Goal: Information Seeking & Learning: Learn about a topic

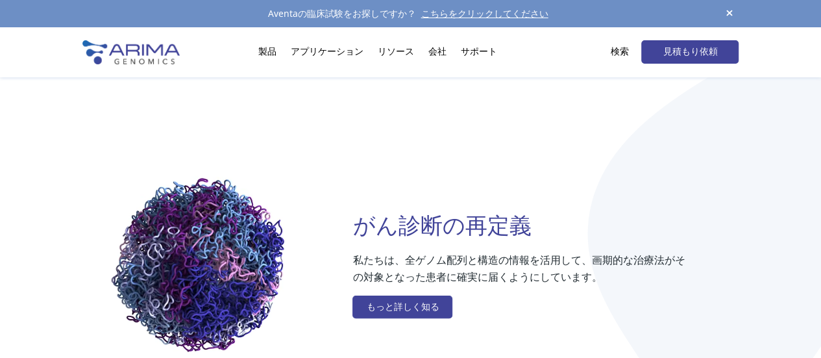
click at [729, 11] on span at bounding box center [729, 14] width 19 height 18
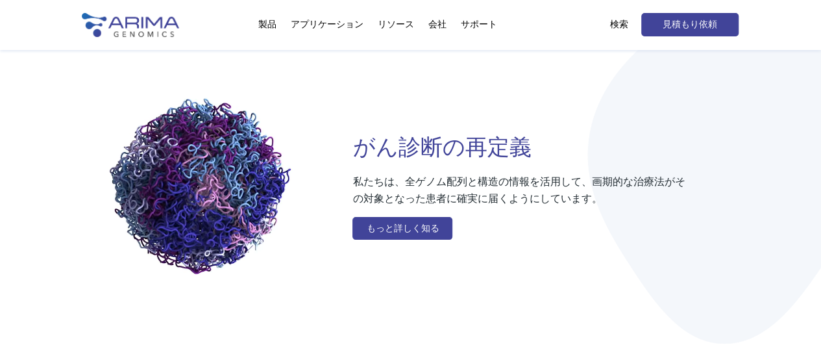
scroll to position [53, 0]
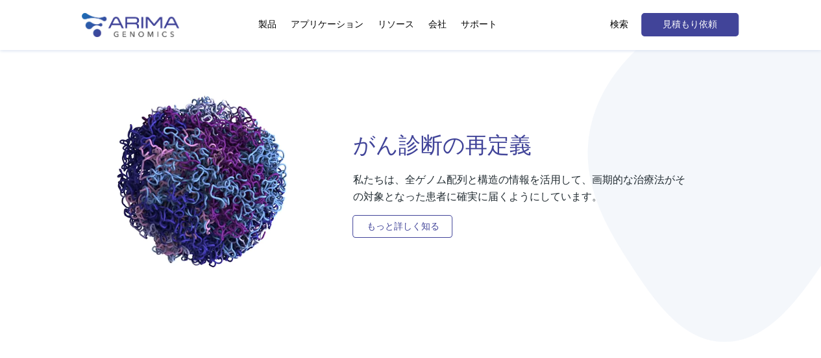
click at [394, 231] on font "もっと詳しく知る" at bounding box center [402, 226] width 73 height 11
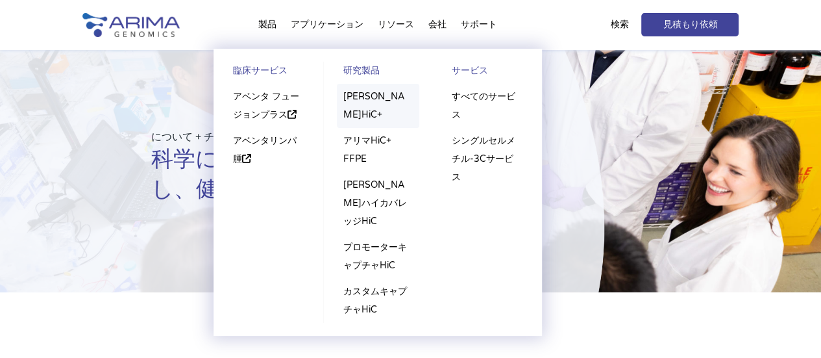
click at [358, 98] on font "[PERSON_NAME]HiC+" at bounding box center [374, 105] width 61 height 29
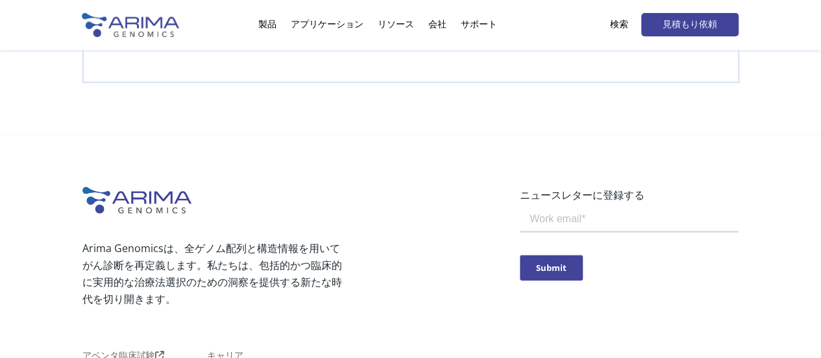
scroll to position [3936, 0]
